Goal: Task Accomplishment & Management: Manage account settings

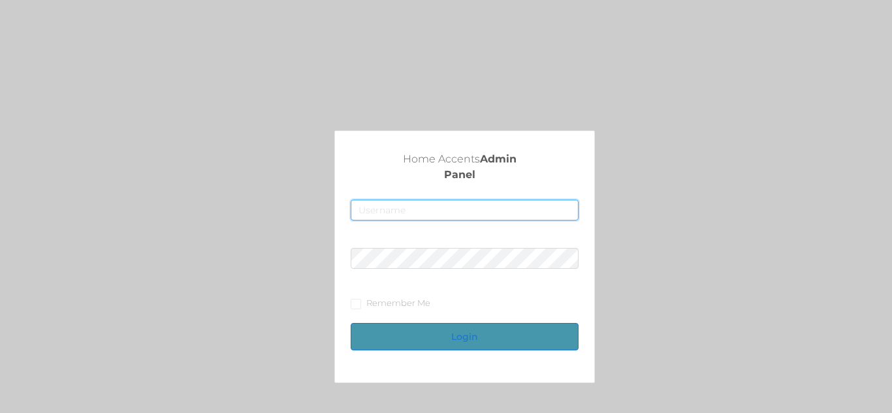
type input "[EMAIL_ADDRESS][DOMAIN_NAME]"
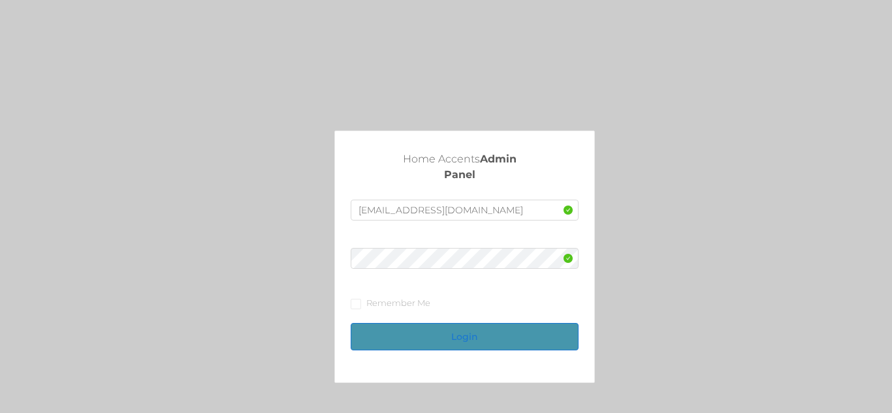
click at [462, 342] on button "Login" at bounding box center [464, 336] width 227 height 27
click at [471, 337] on button "Login" at bounding box center [464, 336] width 227 height 27
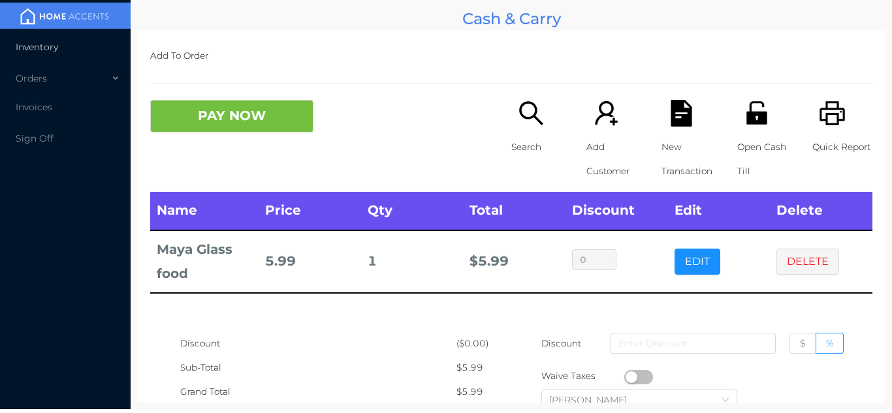
click at [49, 37] on li "Inventory" at bounding box center [65, 47] width 131 height 26
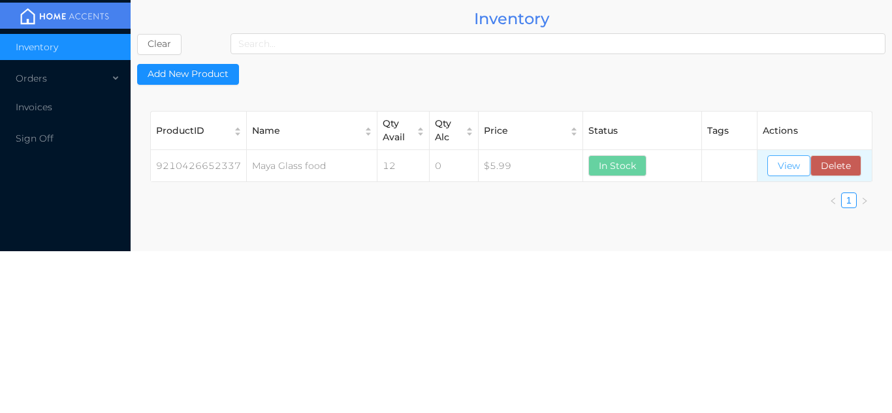
click at [786, 174] on button "View" at bounding box center [789, 165] width 43 height 21
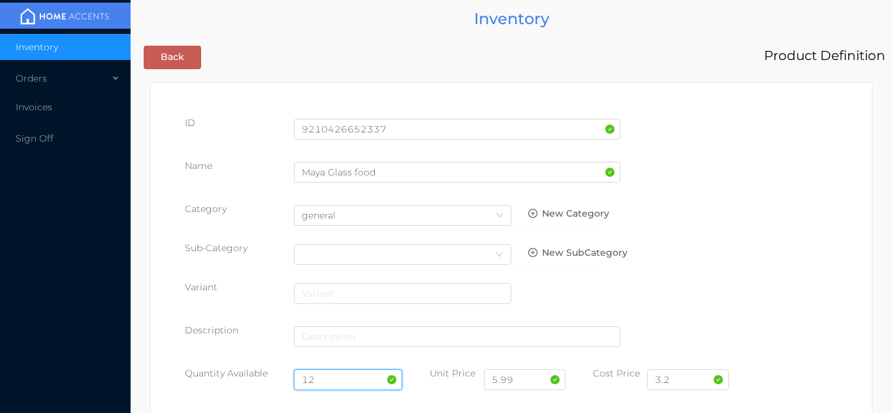
click at [323, 370] on input "12" at bounding box center [348, 380] width 109 height 21
type input "1"
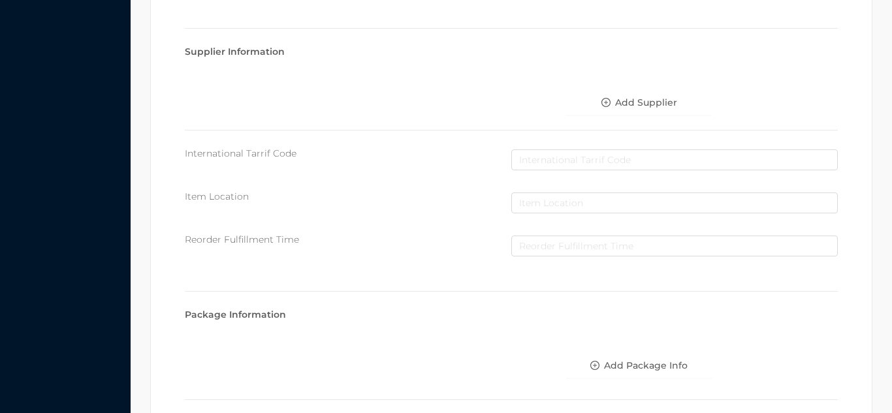
scroll to position [741, 0]
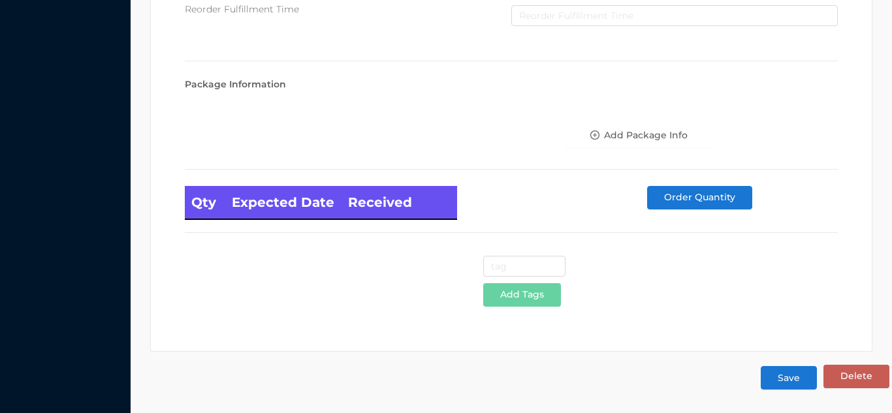
type input "39"
click at [784, 379] on button "Save" at bounding box center [789, 378] width 56 height 24
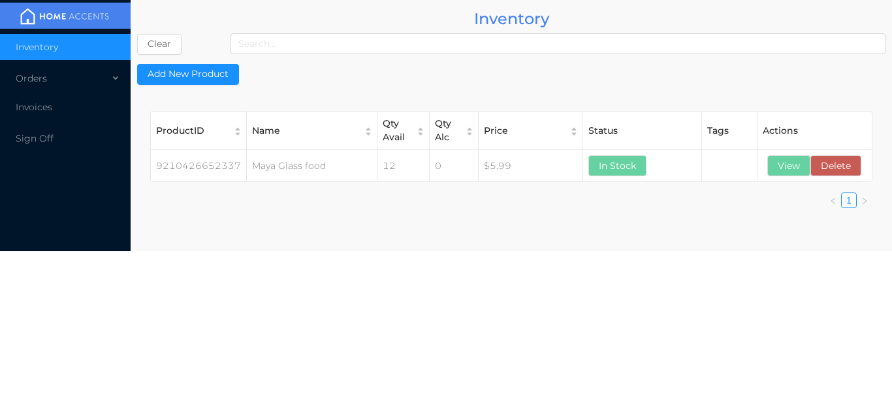
scroll to position [0, 0]
click at [86, 108] on li "Invoices" at bounding box center [65, 107] width 131 height 26
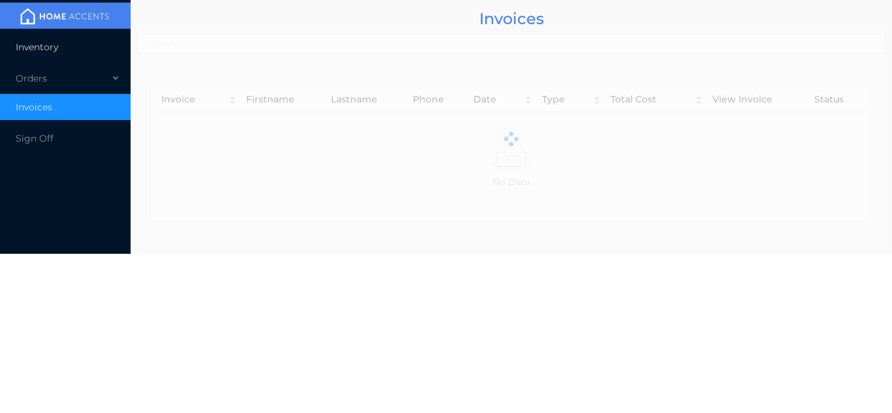
click at [81, 49] on li "Inventory" at bounding box center [65, 47] width 131 height 26
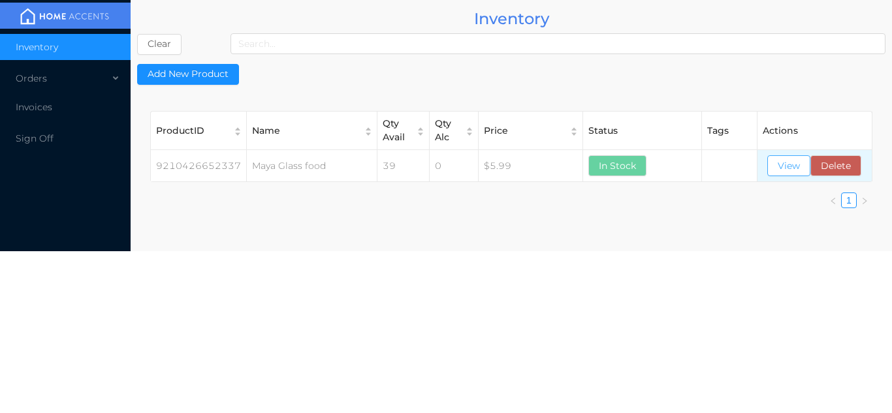
click at [783, 165] on button "View" at bounding box center [789, 165] width 43 height 21
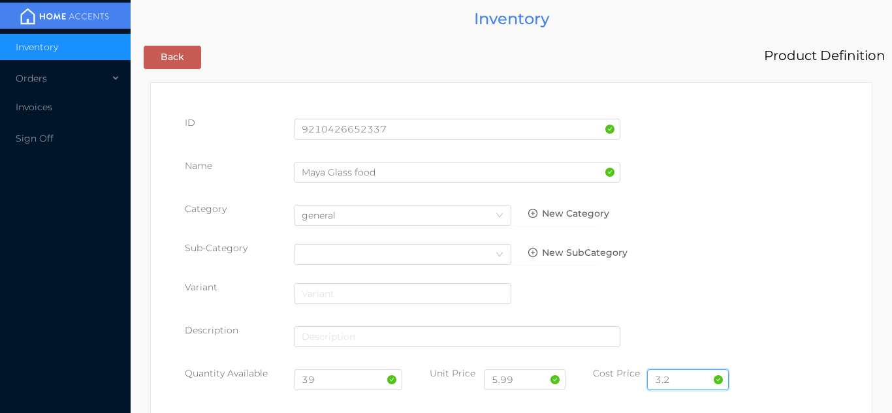
click at [668, 383] on input "3.2" at bounding box center [688, 380] width 82 height 21
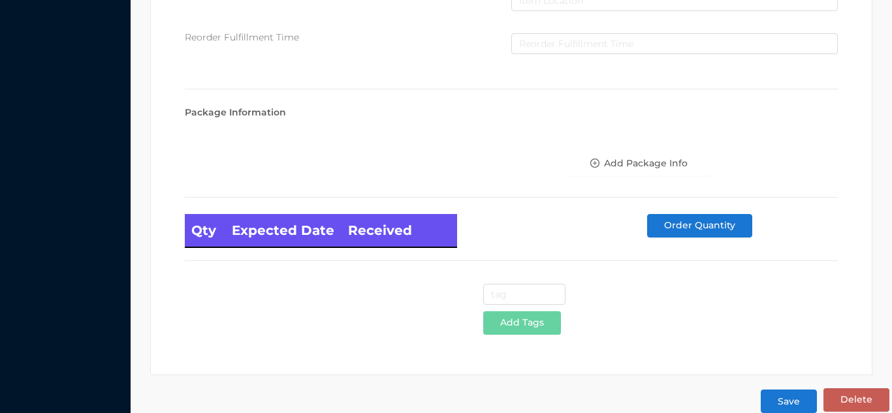
scroll to position [741, 0]
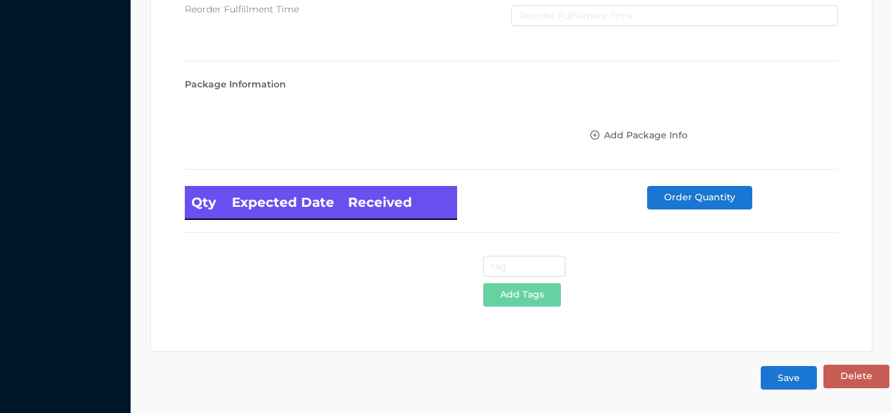
type input "3.00"
click at [785, 384] on button "Save" at bounding box center [789, 378] width 56 height 24
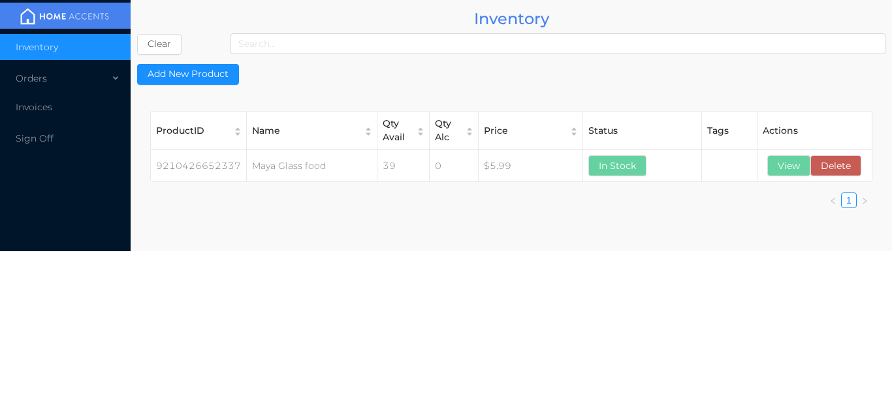
scroll to position [0, 0]
click at [792, 169] on button "View" at bounding box center [789, 165] width 43 height 21
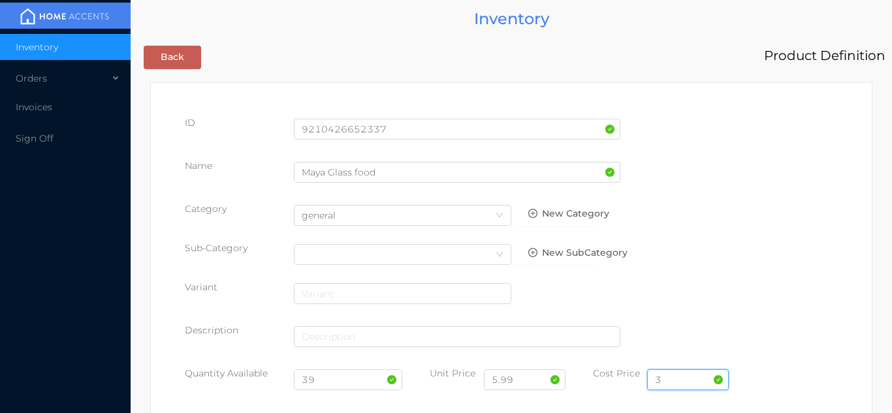
click at [686, 375] on input "3" at bounding box center [688, 380] width 82 height 21
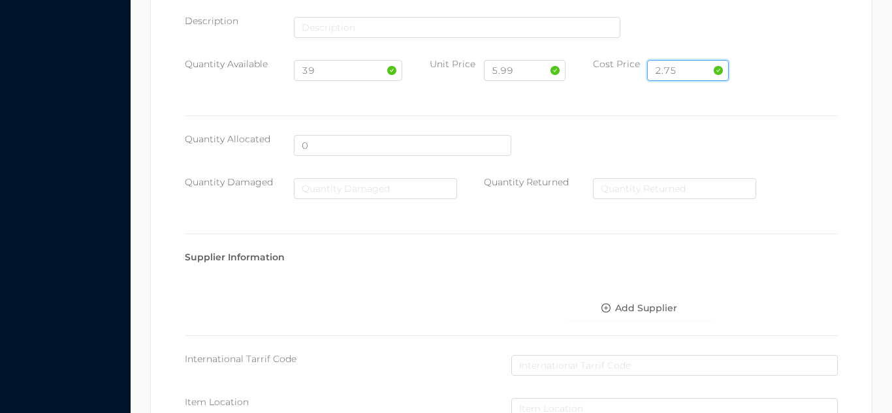
scroll to position [310, 0]
type input "2.75"
click at [527, 74] on input "5.99" at bounding box center [525, 69] width 82 height 21
type input "5"
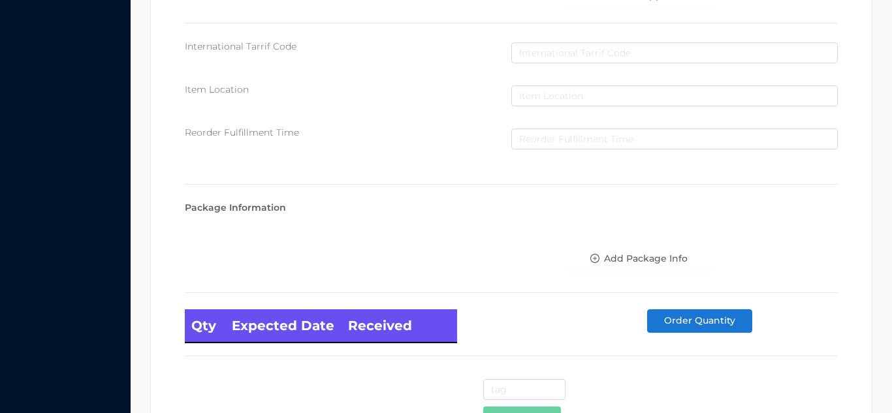
scroll to position [741, 0]
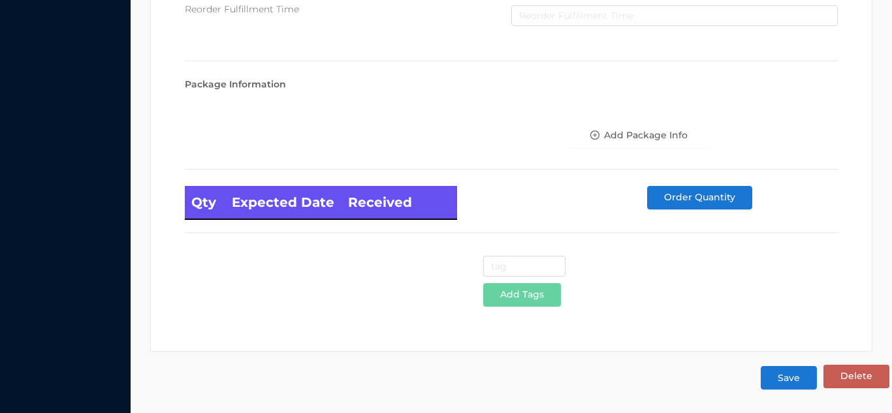
type input "4.99"
click at [788, 389] on button "Save" at bounding box center [789, 378] width 56 height 24
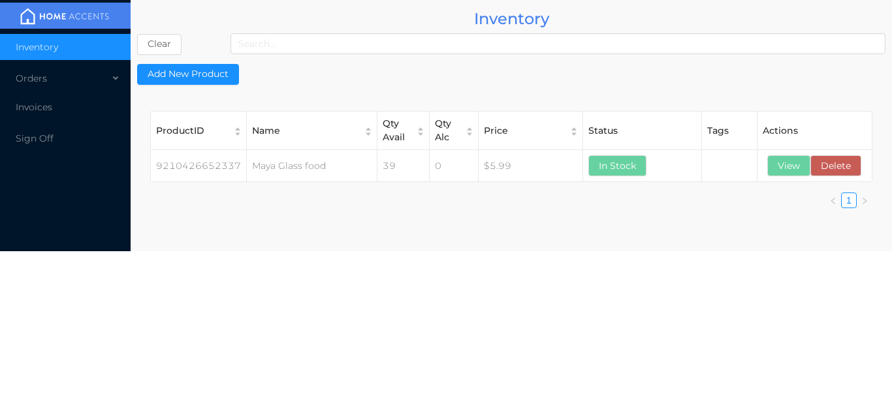
scroll to position [0, 0]
click at [82, 71] on div "Orders" at bounding box center [65, 78] width 131 height 26
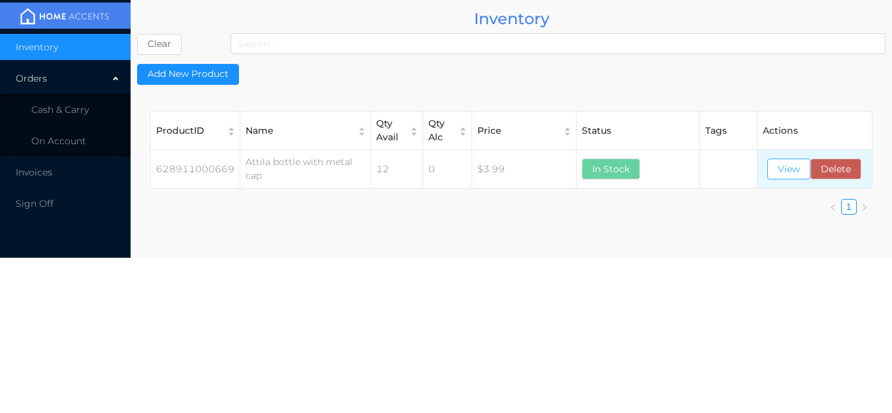
click at [779, 174] on button "View" at bounding box center [789, 169] width 43 height 21
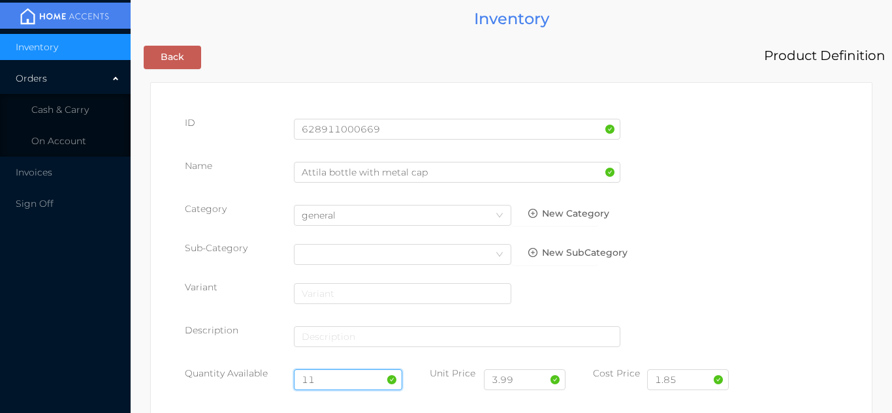
click at [331, 378] on input "11" at bounding box center [348, 380] width 109 height 21
type input "12"
click at [522, 377] on input "3.99" at bounding box center [525, 380] width 82 height 21
type input "3"
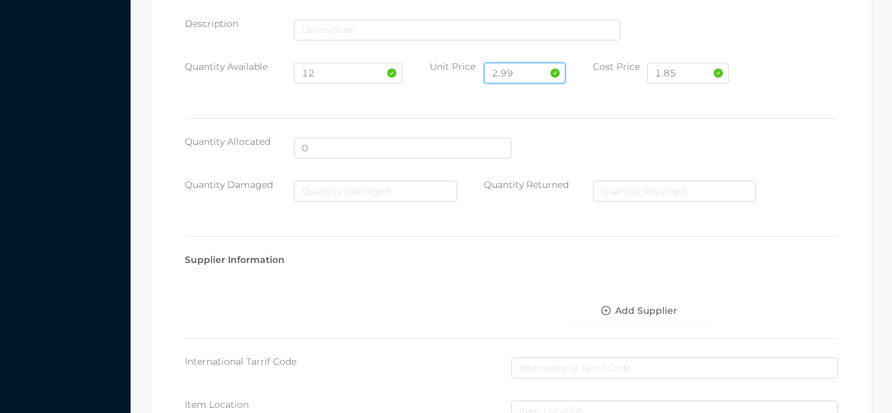
scroll to position [741, 0]
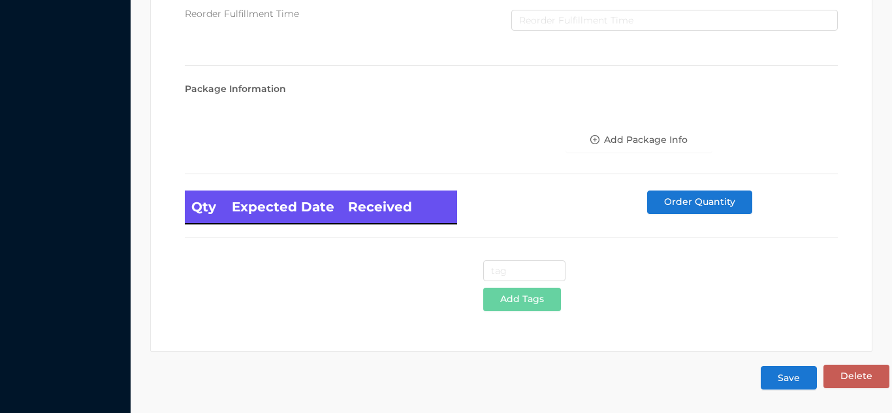
type input "2.99"
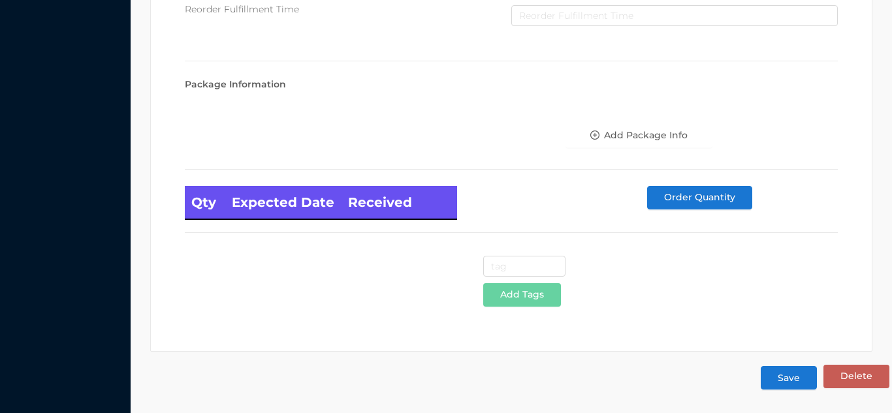
click at [785, 381] on button "Save" at bounding box center [789, 378] width 56 height 24
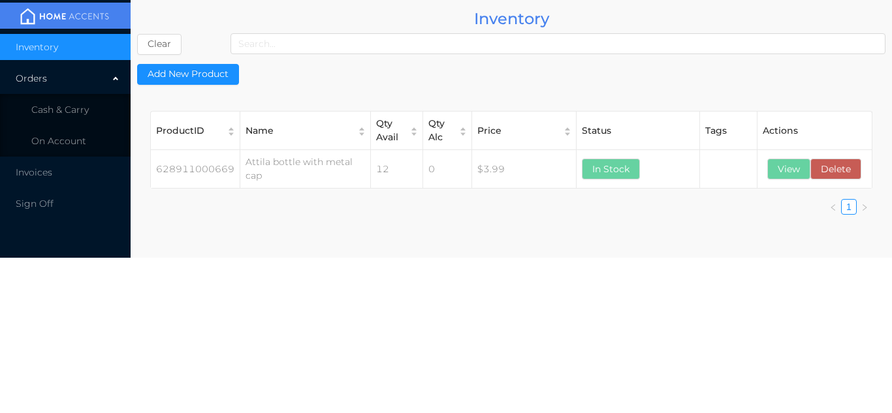
scroll to position [0, 0]
click at [62, 110] on span "Cash & Carry" at bounding box center [59, 110] width 57 height 12
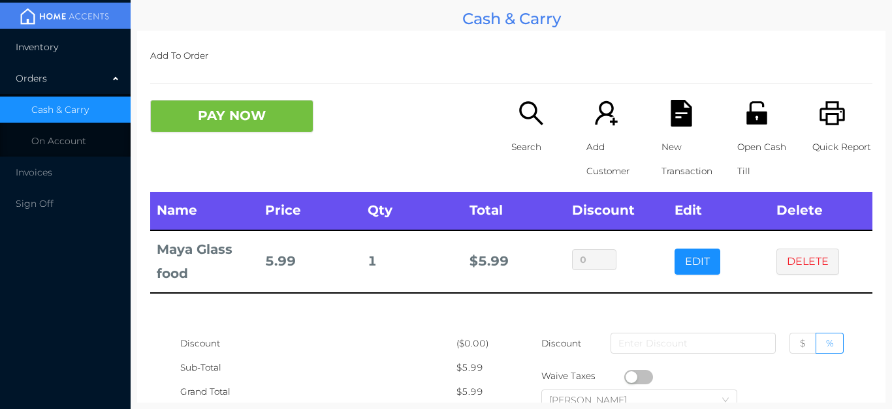
click at [50, 51] on span "Inventory" at bounding box center [37, 47] width 42 height 12
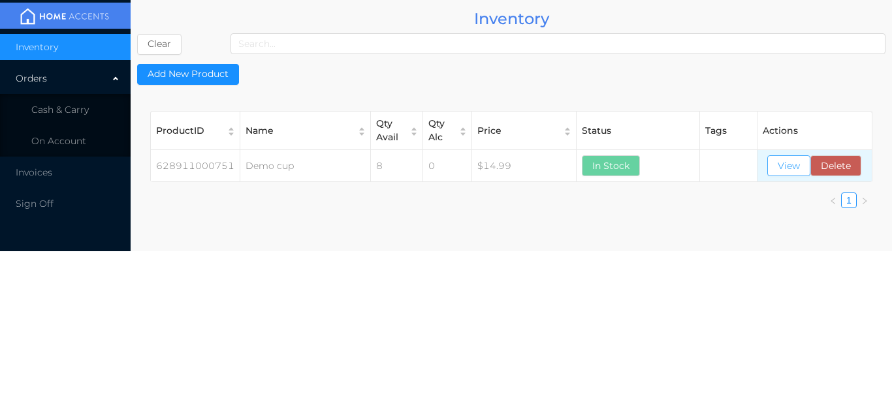
click at [779, 176] on button "View" at bounding box center [789, 165] width 43 height 21
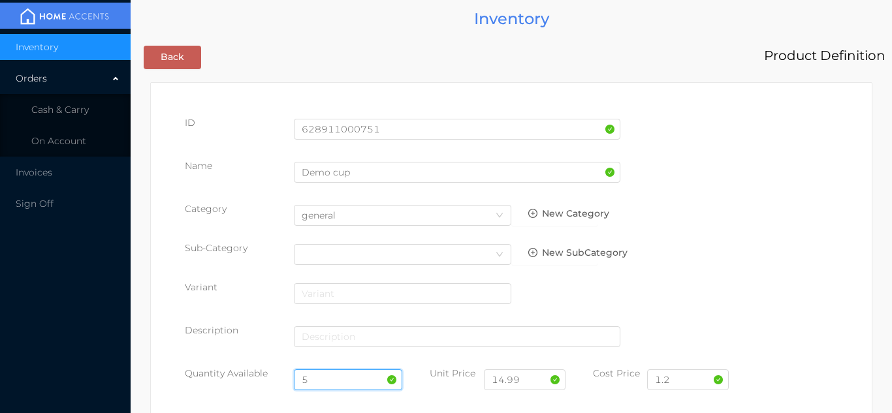
click at [346, 384] on input "5" at bounding box center [348, 380] width 109 height 21
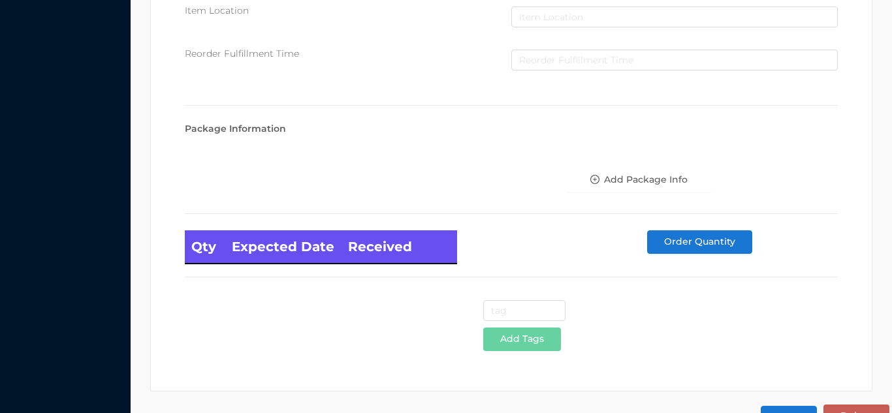
scroll to position [741, 0]
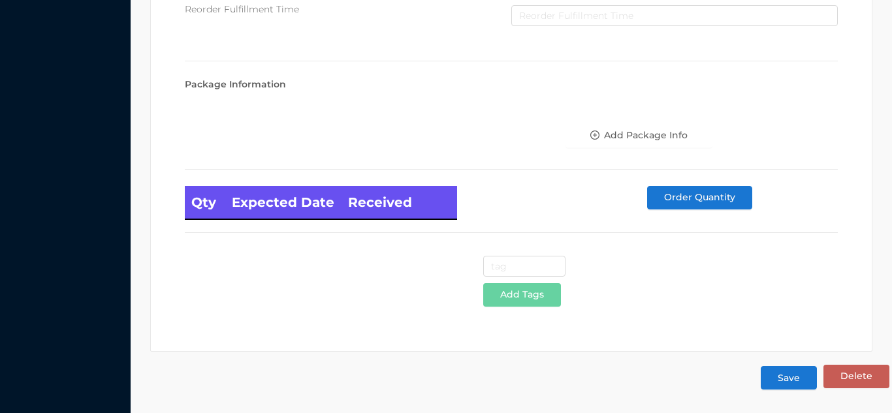
type input "48"
click at [767, 368] on button "Save" at bounding box center [789, 378] width 56 height 24
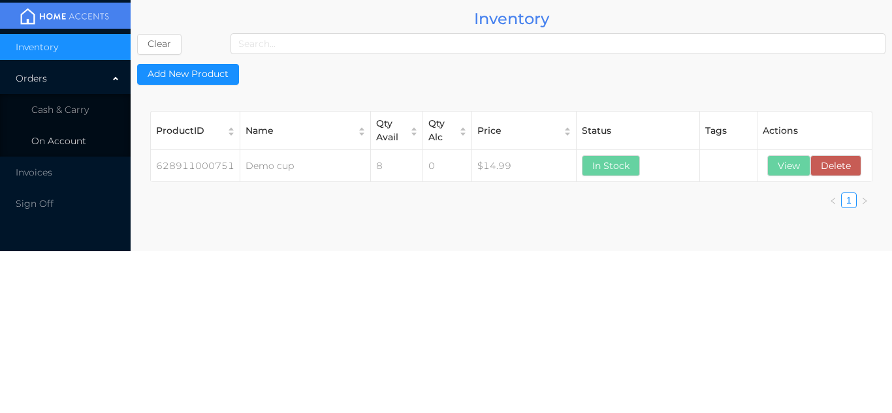
click at [71, 137] on span "On Account" at bounding box center [58, 141] width 55 height 12
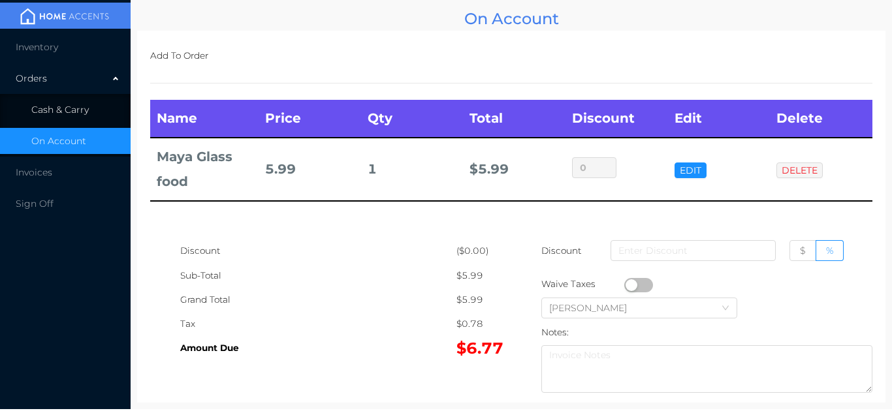
click at [74, 122] on li "Cash & Carry" at bounding box center [65, 110] width 131 height 26
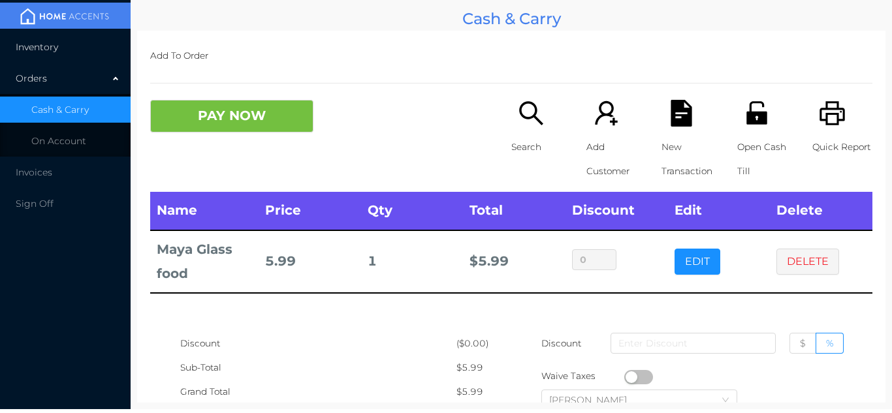
click at [50, 57] on li "Inventory" at bounding box center [65, 47] width 131 height 26
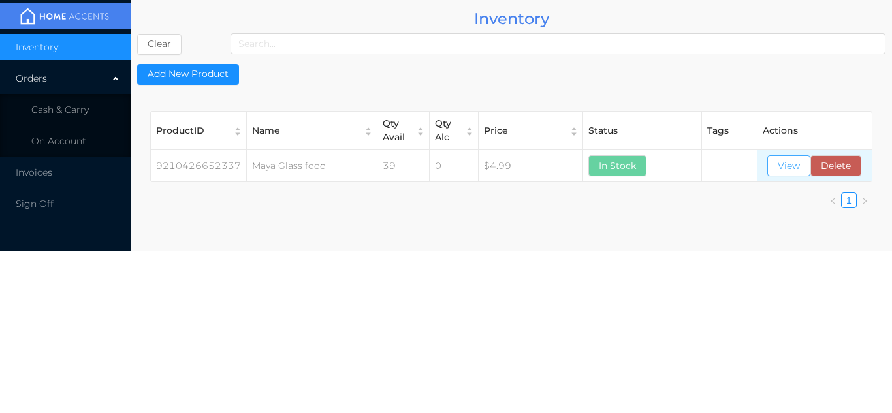
click at [779, 167] on button "View" at bounding box center [789, 165] width 43 height 21
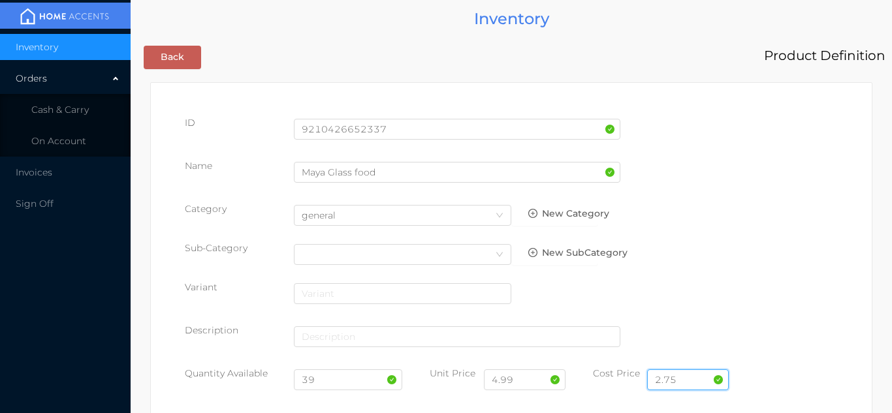
click at [687, 372] on input "2.75" at bounding box center [688, 380] width 82 height 21
type input "2"
type input "3.10"
click at [523, 383] on input "4.99" at bounding box center [525, 380] width 82 height 21
type input "4"
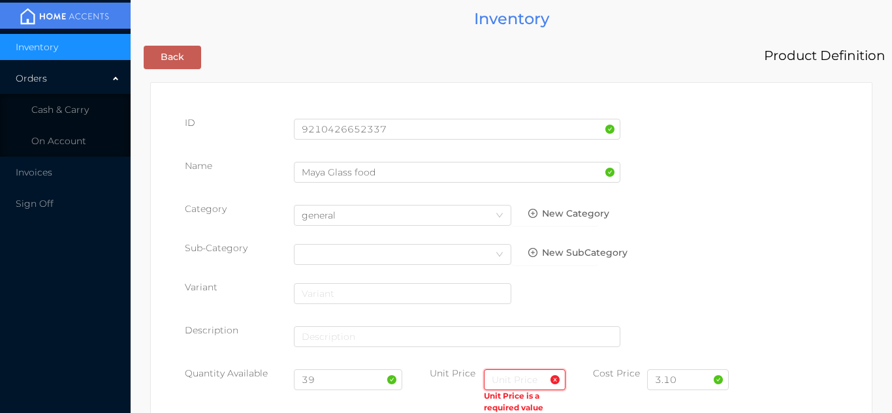
type input "5"
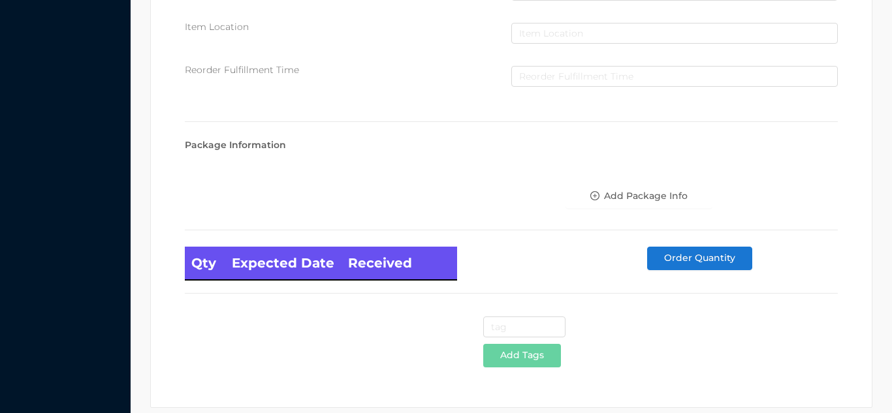
scroll to position [741, 0]
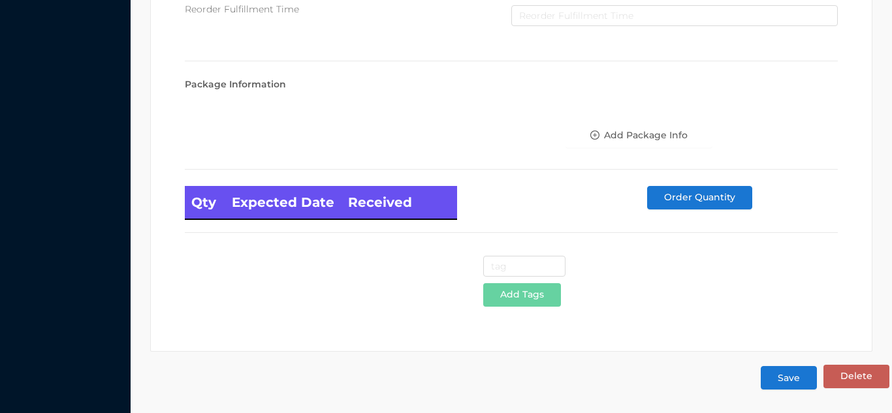
type input "6.99"
click at [786, 376] on button "Save" at bounding box center [789, 378] width 56 height 24
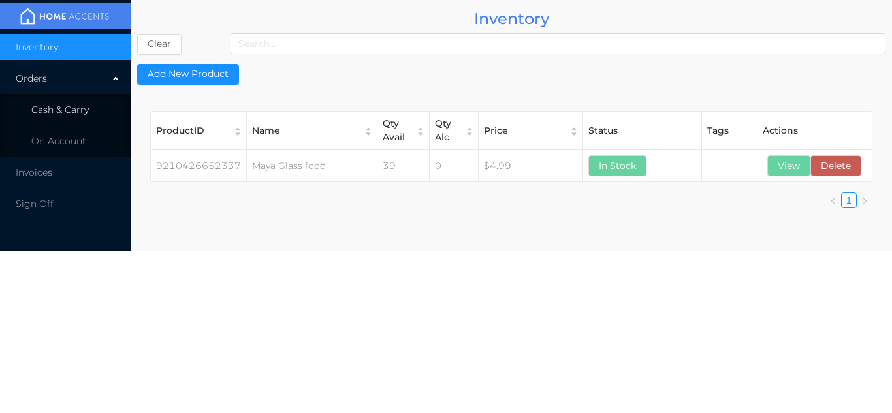
click at [98, 112] on li "Cash & Carry" at bounding box center [65, 110] width 131 height 26
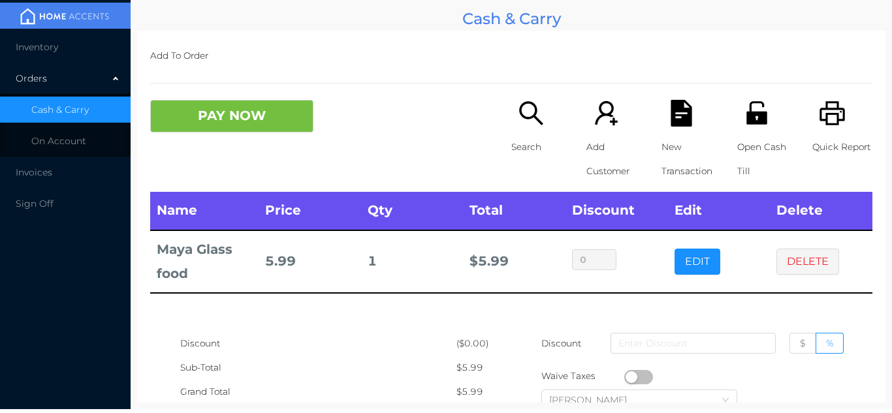
click at [43, 68] on div "Orders" at bounding box center [65, 78] width 131 height 26
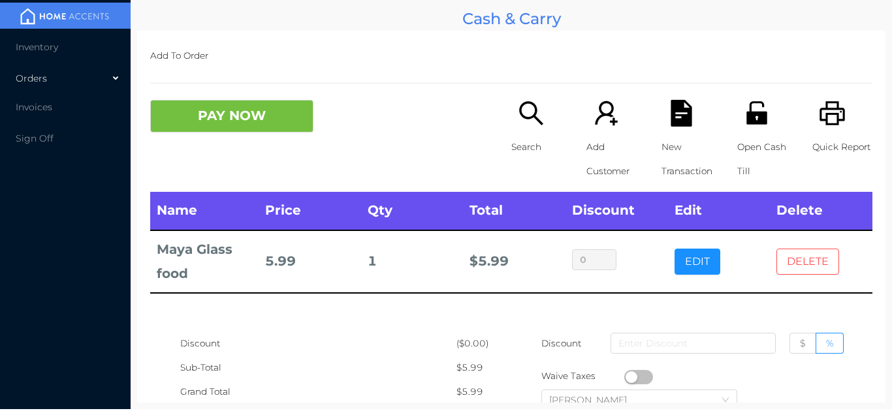
click at [790, 251] on button "DELETE" at bounding box center [808, 262] width 63 height 26
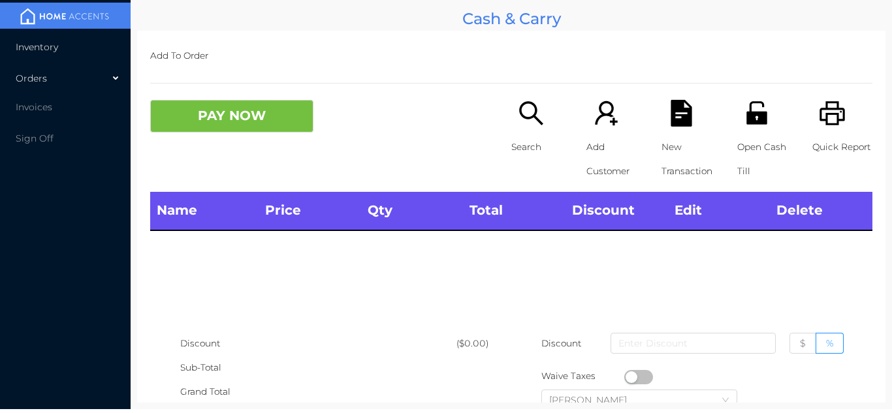
click at [35, 54] on li "Inventory" at bounding box center [65, 47] width 131 height 26
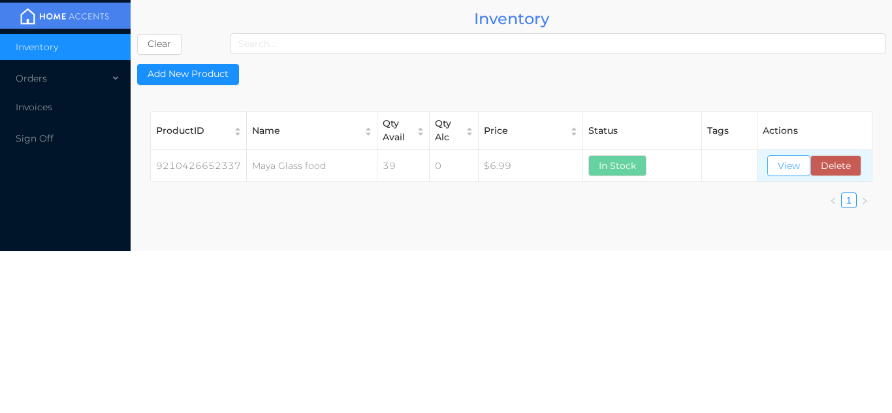
click at [794, 165] on button "View" at bounding box center [789, 165] width 43 height 21
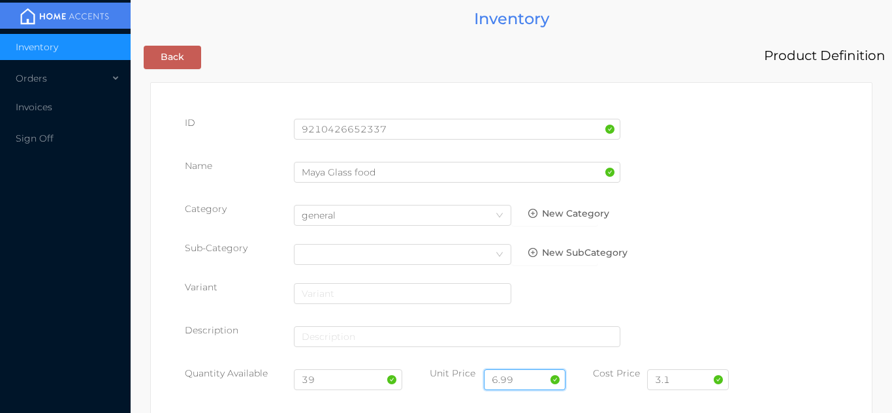
click at [517, 380] on input "6.99" at bounding box center [525, 380] width 82 height 21
type input "6"
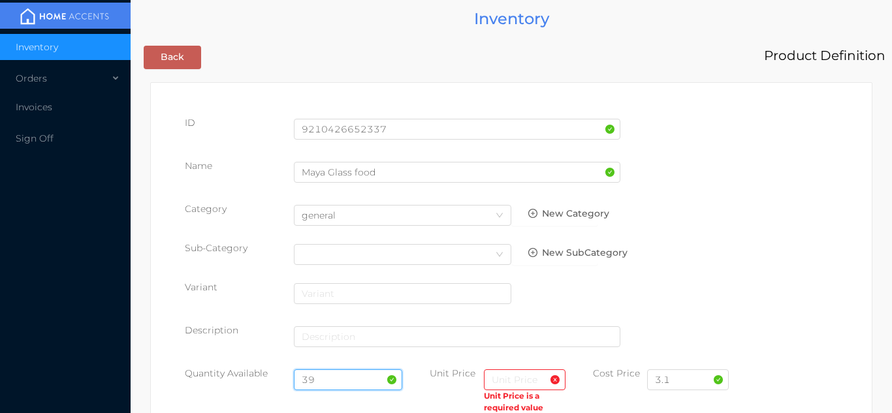
click at [326, 376] on input "39" at bounding box center [348, 380] width 109 height 21
type input "3"
type input "48"
click at [504, 376] on input "text" at bounding box center [525, 380] width 82 height 21
click at [681, 383] on input "3.1" at bounding box center [688, 380] width 82 height 21
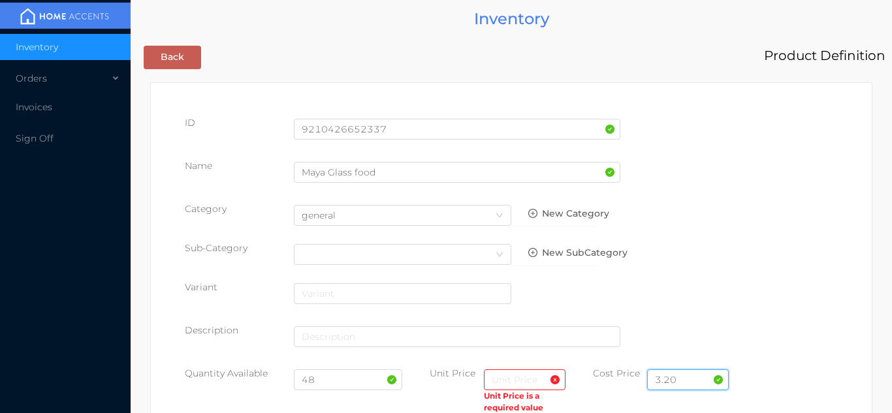
type input "3.20"
click at [508, 376] on input "text" at bounding box center [525, 380] width 82 height 21
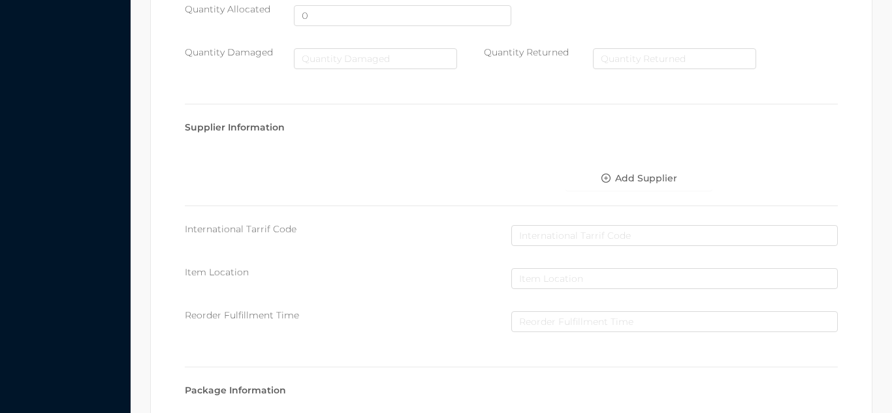
scroll to position [741, 0]
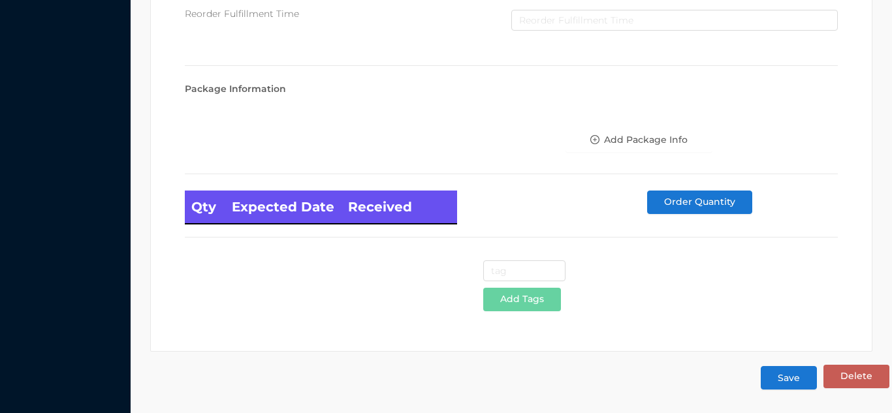
type input "7.99"
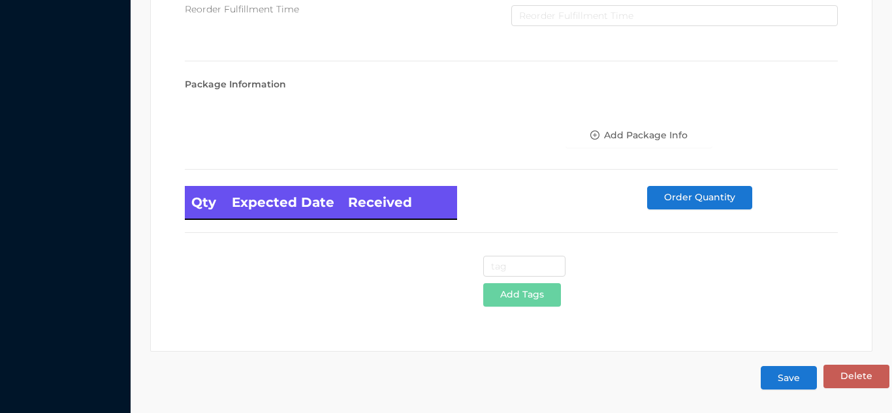
click at [789, 379] on button "Save" at bounding box center [789, 378] width 56 height 24
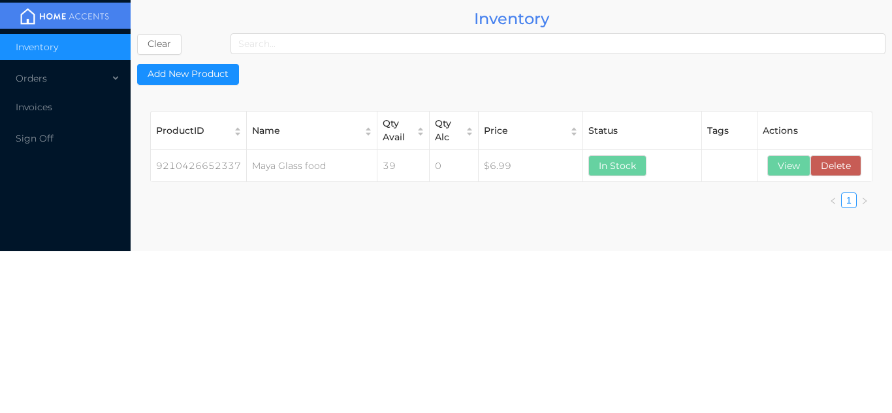
scroll to position [0, 0]
click at [55, 74] on div "Orders" at bounding box center [65, 78] width 131 height 26
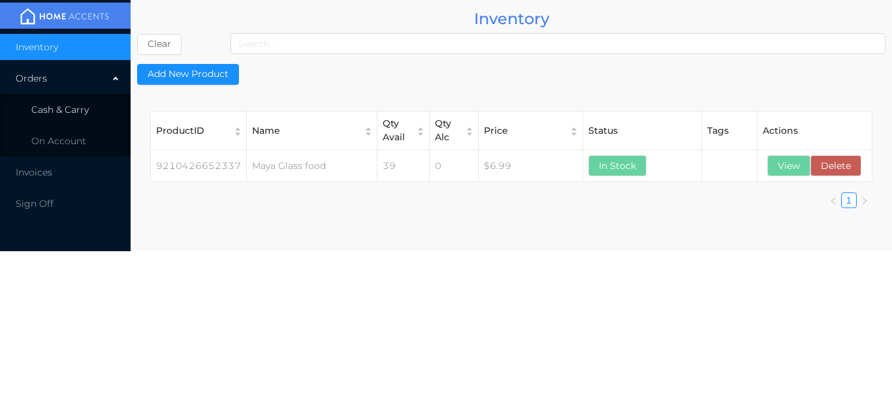
click at [67, 110] on span "Cash & Carry" at bounding box center [59, 110] width 57 height 12
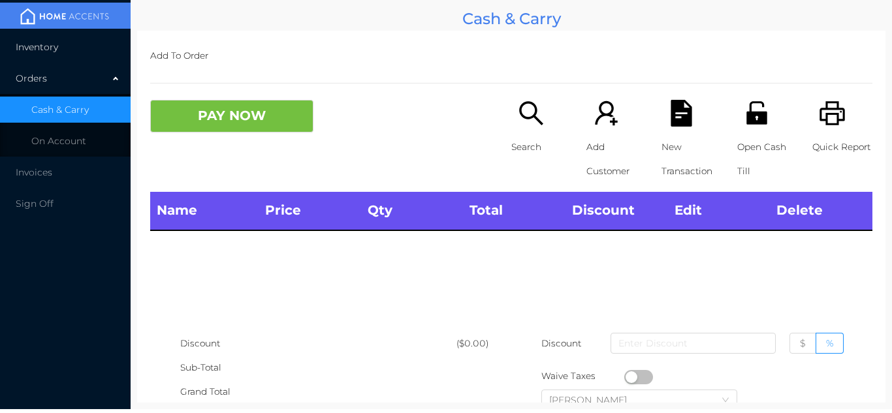
click at [56, 43] on span "Inventory" at bounding box center [37, 47] width 42 height 12
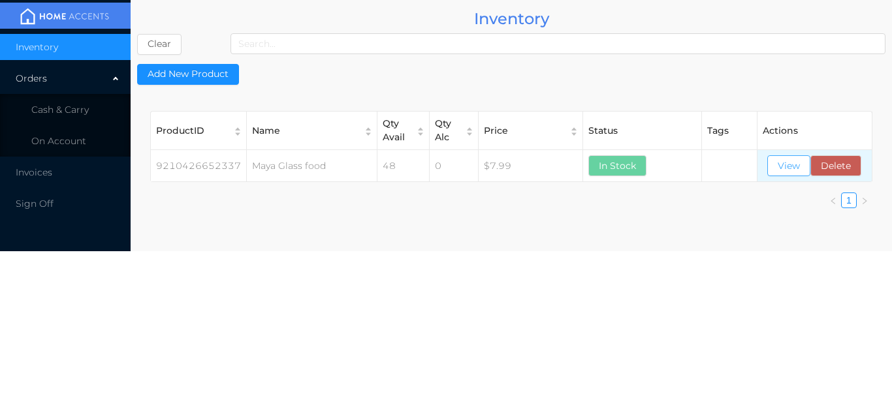
click at [786, 160] on button "View" at bounding box center [789, 165] width 43 height 21
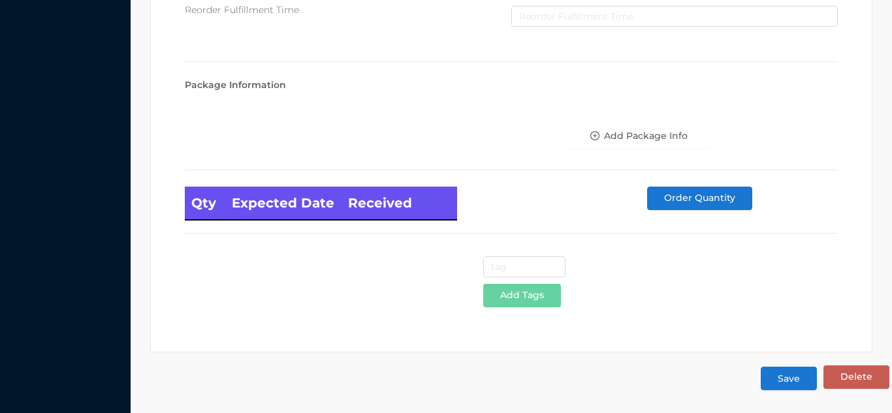
scroll to position [741, 0]
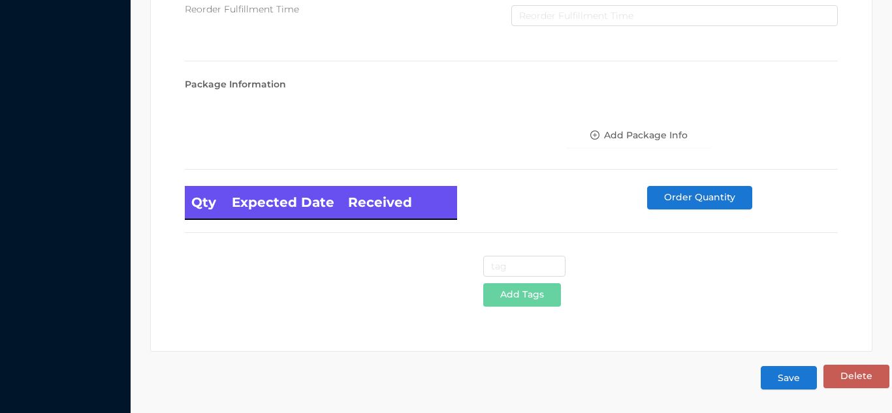
click at [776, 377] on button "Save" at bounding box center [789, 378] width 56 height 24
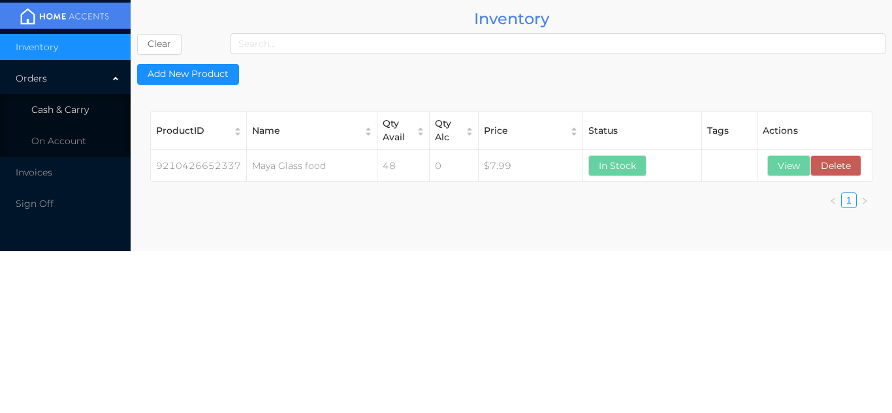
click at [67, 108] on span "Cash & Carry" at bounding box center [59, 110] width 57 height 12
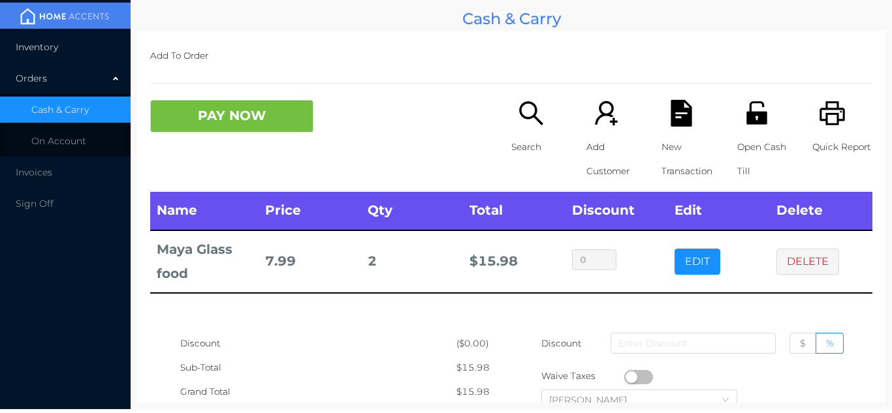
click at [45, 51] on span "Inventory" at bounding box center [37, 47] width 42 height 12
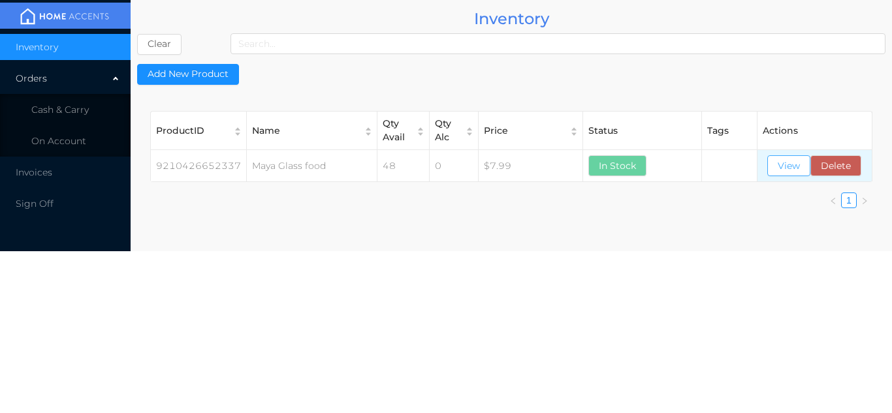
click at [782, 169] on button "View" at bounding box center [789, 165] width 43 height 21
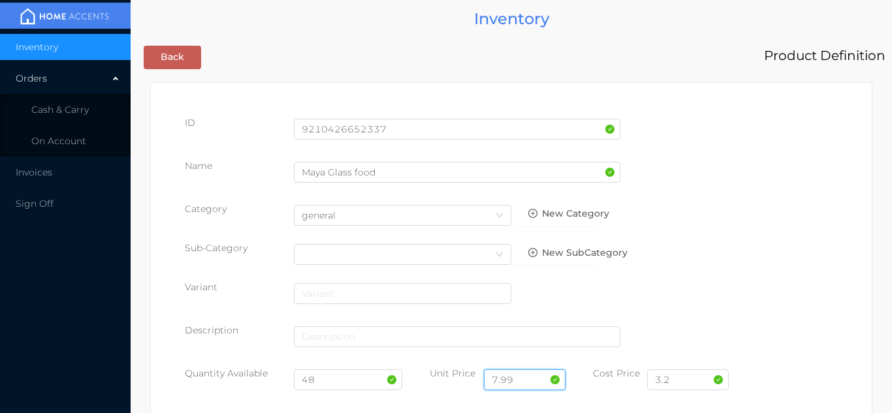
click at [519, 380] on input "7.99" at bounding box center [525, 380] width 82 height 21
type input "7"
type input "7.99"
click at [682, 382] on input "3.2" at bounding box center [688, 380] width 82 height 21
type input "3"
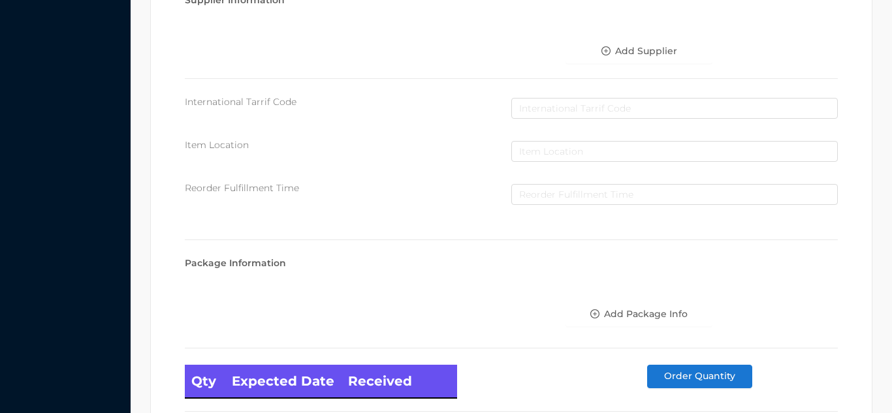
scroll to position [741, 0]
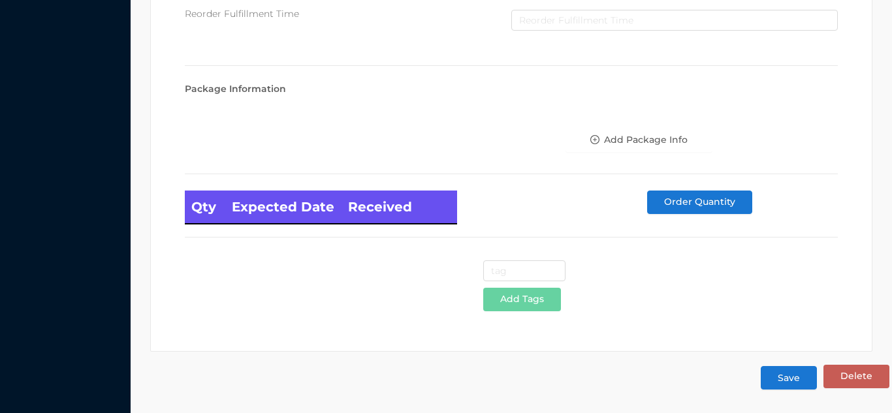
type input "2.50"
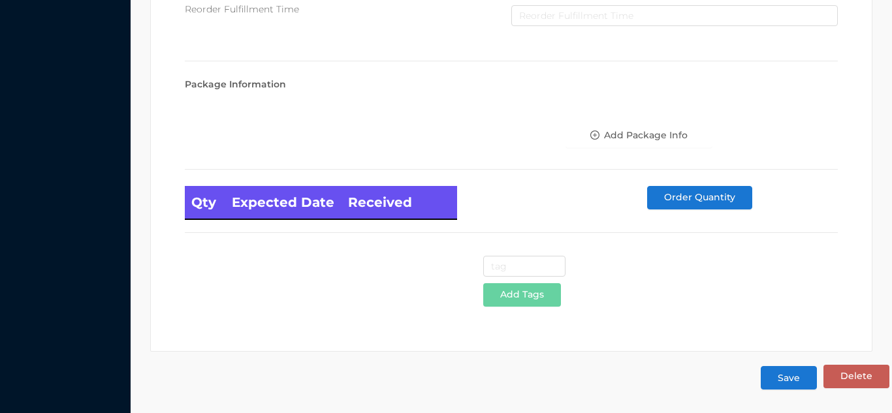
click at [788, 389] on button "Save" at bounding box center [789, 378] width 56 height 24
click at [787, 383] on button "Save" at bounding box center [789, 378] width 56 height 24
click at [786, 368] on button "Save" at bounding box center [789, 378] width 56 height 24
click at [786, 384] on button "Save" at bounding box center [789, 378] width 56 height 24
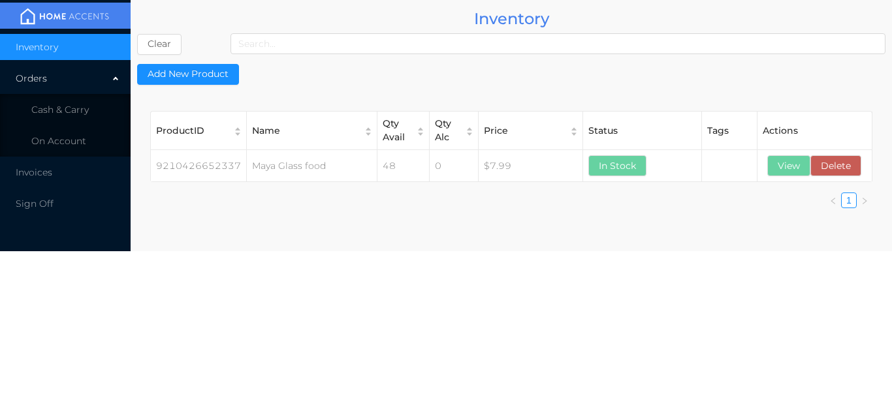
scroll to position [0, 0]
click at [89, 110] on li "Cash & Carry" at bounding box center [65, 110] width 131 height 26
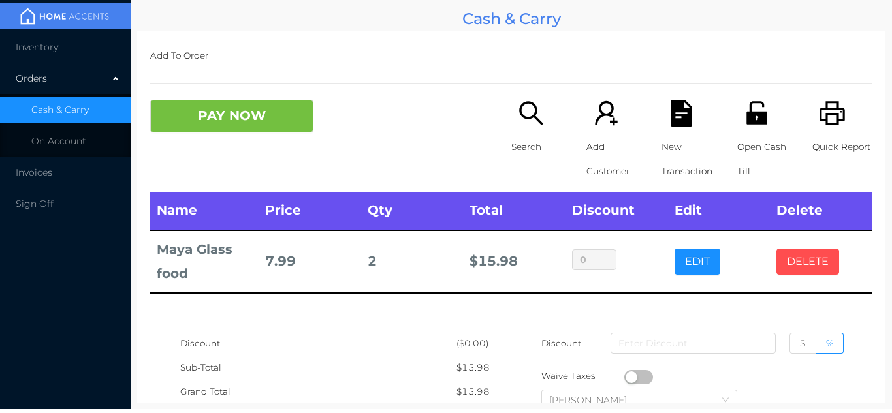
click at [796, 270] on button "DELETE" at bounding box center [808, 262] width 63 height 26
